Goal: Submit feedback/report problem: Leave review/rating

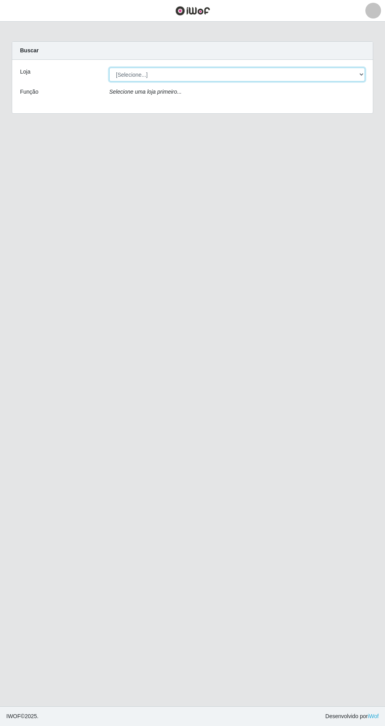
click at [304, 74] on select "[Selecione...] SuperFácil Atacado - Alto de São Manoel" at bounding box center [237, 75] width 256 height 14
select select "503"
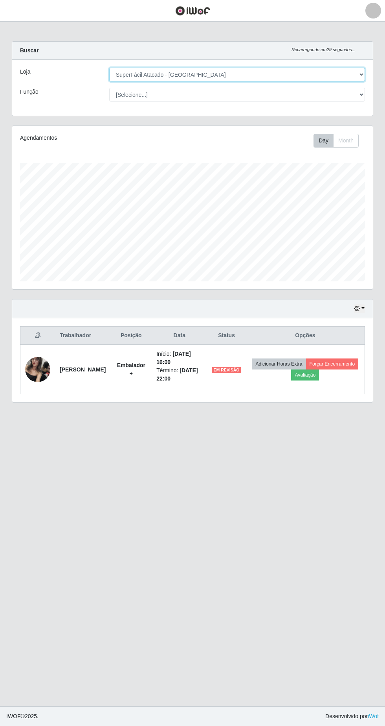
scroll to position [163, 361]
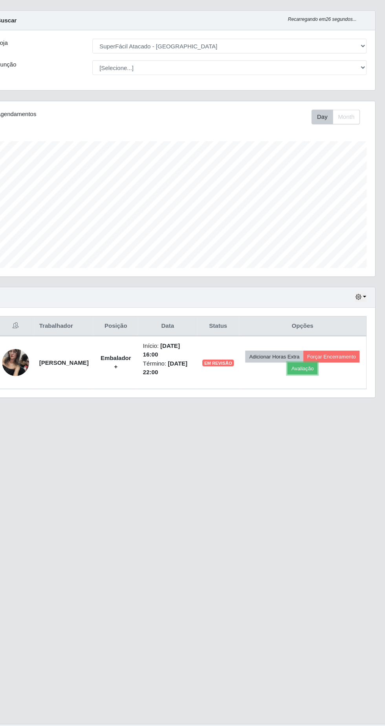
click at [319, 378] on button "Avaliação" at bounding box center [305, 374] width 28 height 11
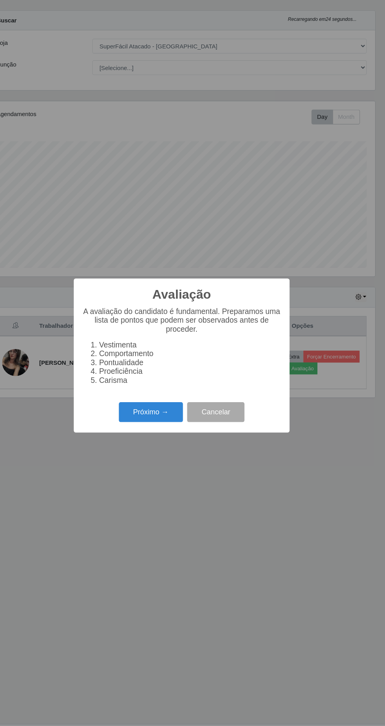
click at [168, 416] on button "Próximo →" at bounding box center [164, 415] width 60 height 18
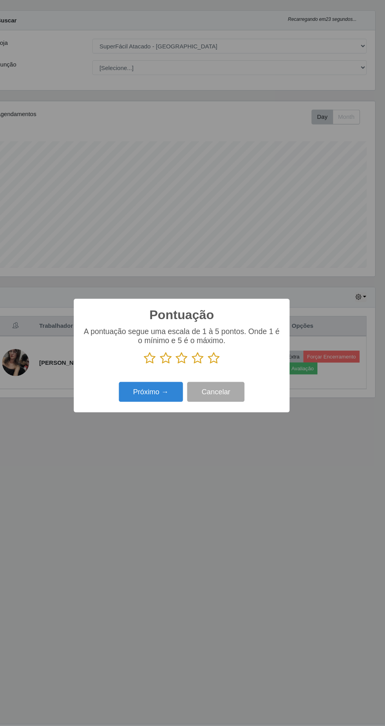
click at [227, 367] on icon at bounding box center [222, 366] width 11 height 12
click at [217, 371] on input "radio" at bounding box center [217, 371] width 0 height 0
click at [173, 397] on button "Próximo →" at bounding box center [164, 396] width 60 height 18
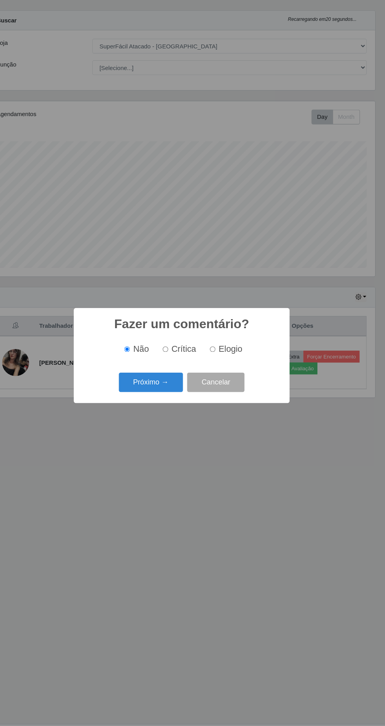
click at [176, 397] on button "Próximo →" at bounding box center [164, 388] width 60 height 18
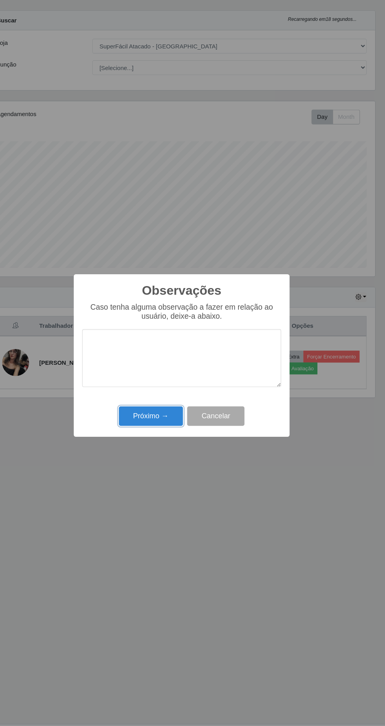
click at [181, 415] on button "Próximo →" at bounding box center [164, 419] width 60 height 18
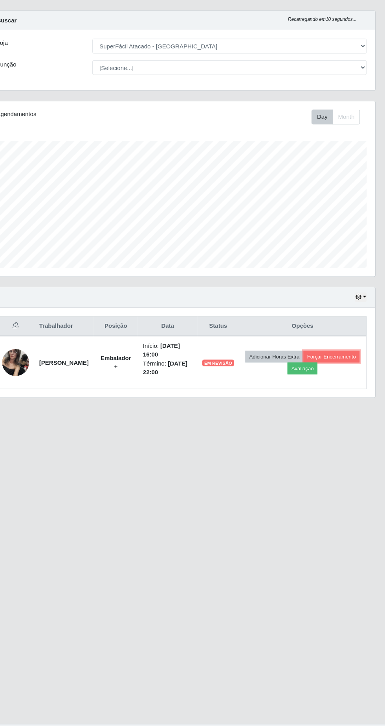
click at [306, 369] on button "Forçar Encerramento" at bounding box center [332, 363] width 53 height 11
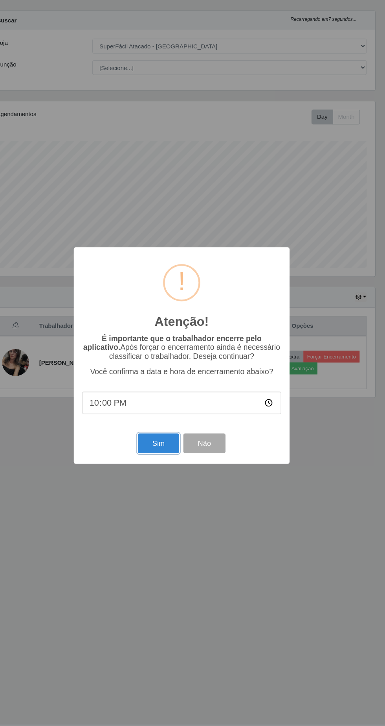
click at [171, 445] on button "Sim" at bounding box center [171, 444] width 38 height 18
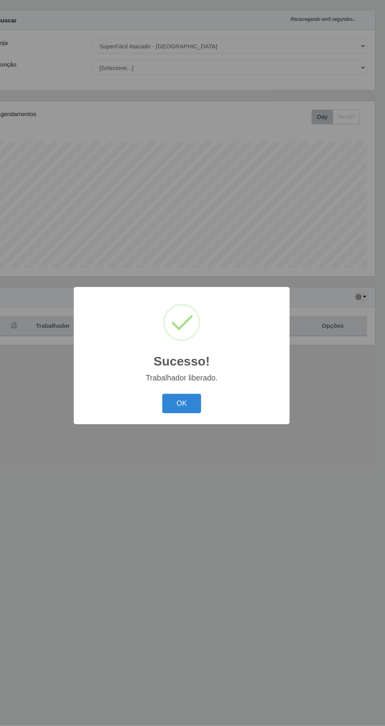
click at [197, 405] on button "OK" at bounding box center [193, 407] width 37 height 18
